Goal: Information Seeking & Learning: Learn about a topic

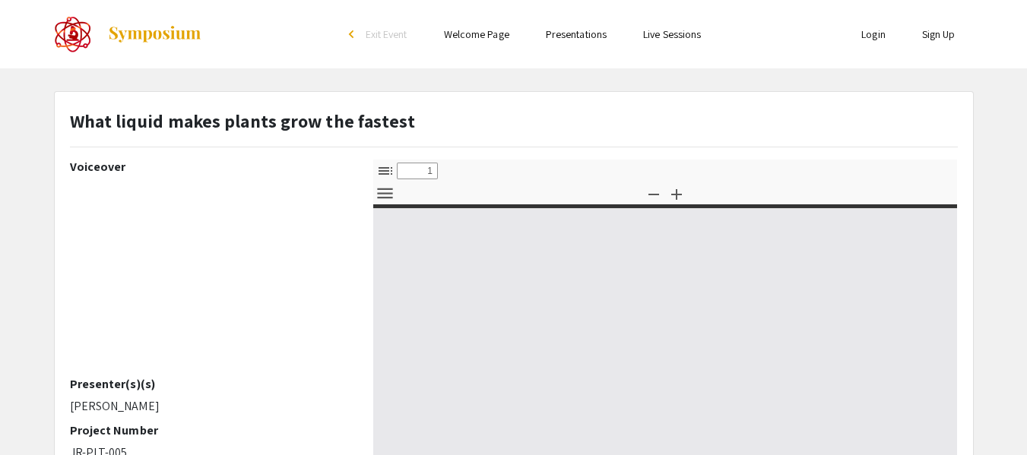
select select "custom"
type input "0"
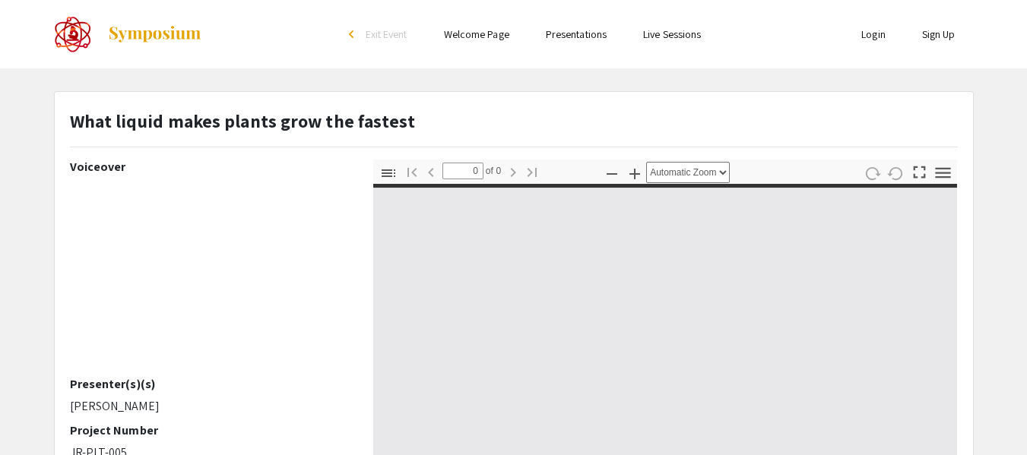
select select "custom"
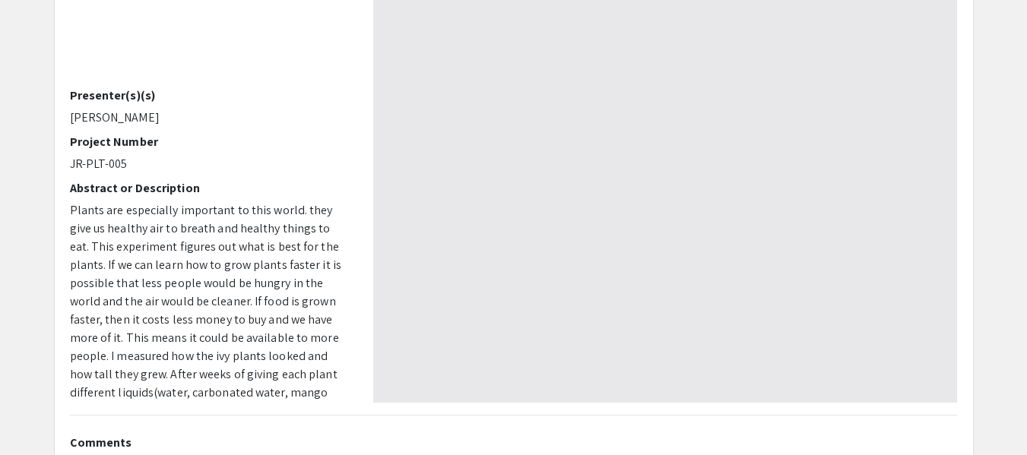
scroll to position [135, 0]
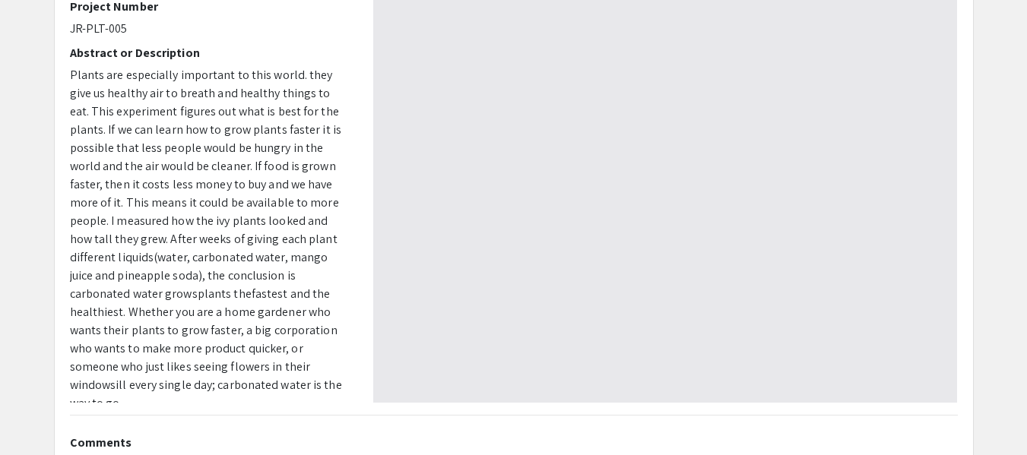
type input "1"
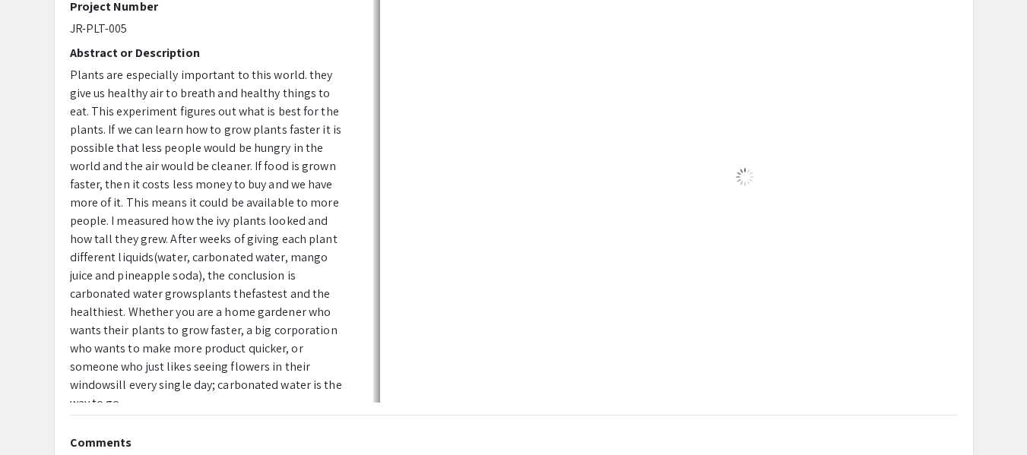
select select "auto"
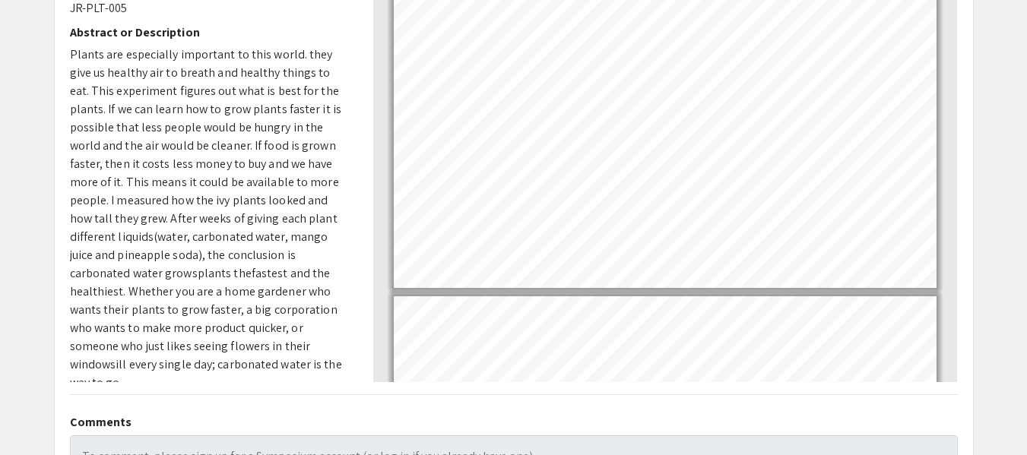
scroll to position [310, 0]
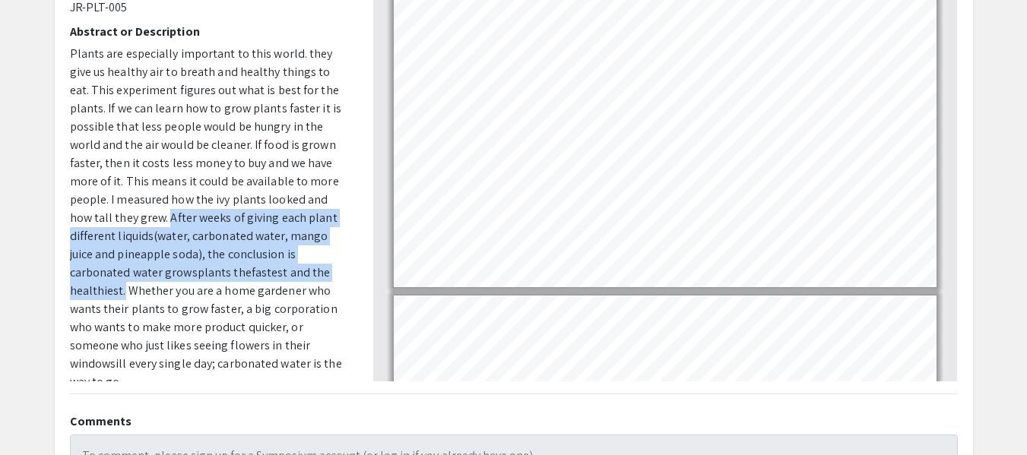
drag, startPoint x: 171, startPoint y: 212, endPoint x: 319, endPoint y: 269, distance: 158.9
click at [319, 269] on p "Plants are especially important to this world. they give us healthy air to brea…" at bounding box center [210, 218] width 281 height 347
click at [319, 269] on span "fastest and the healthiest. Whether you are a home gardener who wants their pla…" at bounding box center [206, 327] width 272 height 125
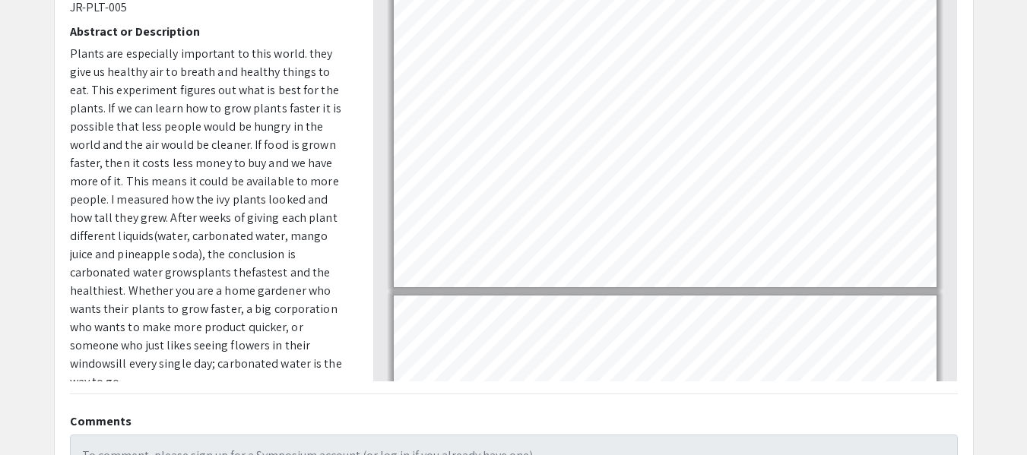
click at [173, 214] on span "Plants are especially important to this world. they give us healthy air to brea…" at bounding box center [206, 163] width 272 height 235
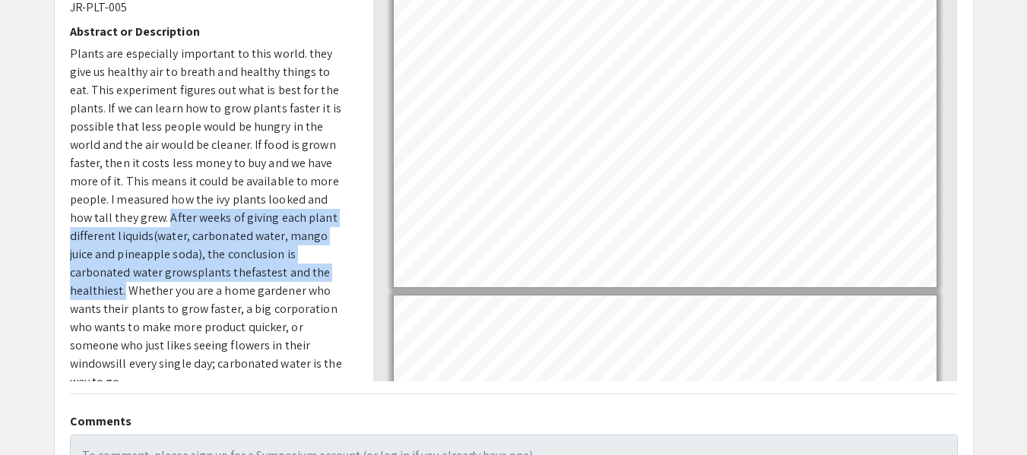
drag, startPoint x: 169, startPoint y: 211, endPoint x: 322, endPoint y: 270, distance: 163.7
click at [322, 270] on p "Plants are especially important to this world. they give us healthy air to brea…" at bounding box center [210, 218] width 281 height 347
copy p "After weeks of giving each plant different liquids(water, carbonated water, man…"
